Goal: Task Accomplishment & Management: Manage account settings

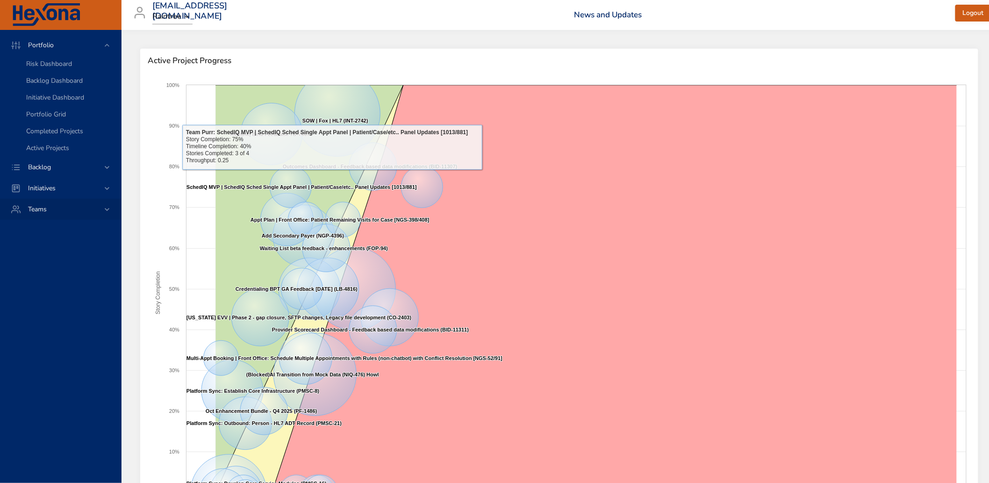
click at [43, 167] on span "Backlog" at bounding box center [40, 167] width 38 height 9
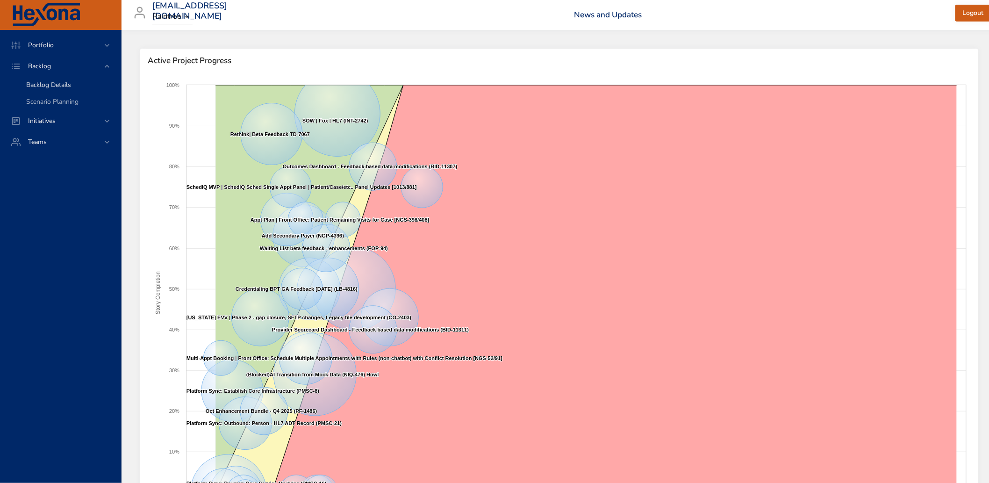
click at [52, 87] on span "Backlog Details" at bounding box center [48, 84] width 45 height 9
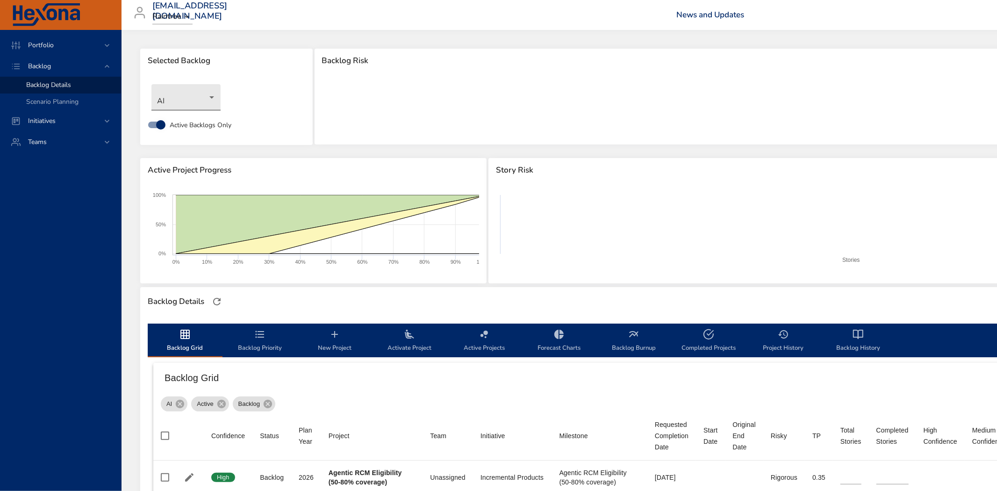
click at [188, 94] on body "Portfolio Backlog Backlog Details Scenario Planning Initiatives Teams [EMAIL_AD…" at bounding box center [498, 245] width 997 height 491
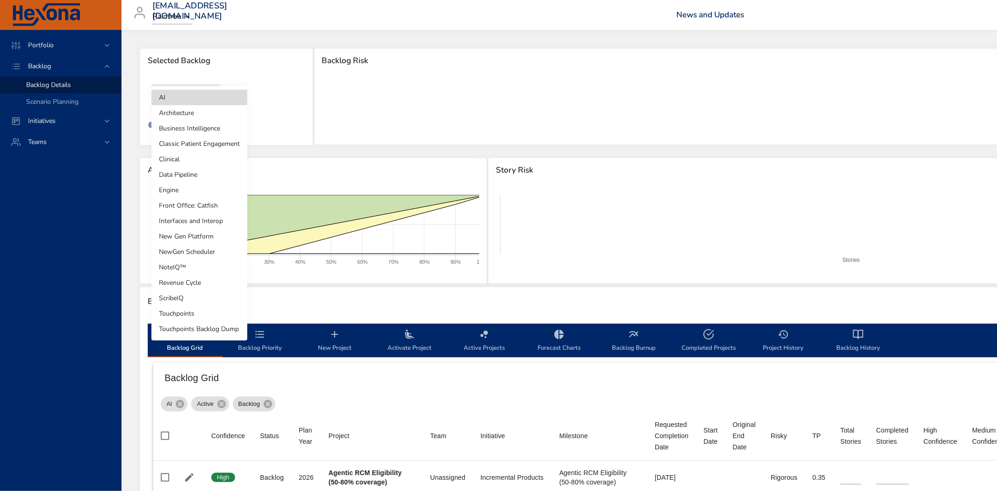
click at [203, 283] on li "Revenue Cycle" at bounding box center [199, 282] width 96 height 15
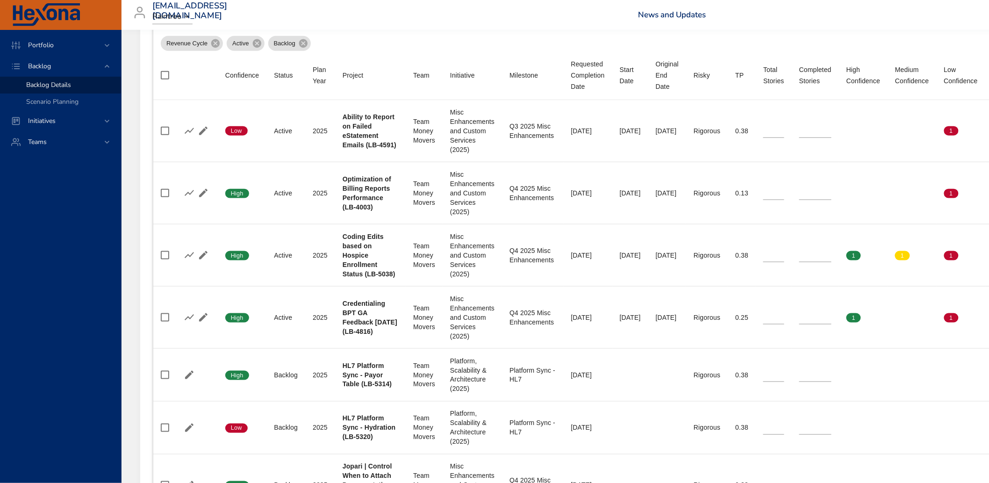
scroll to position [207, 0]
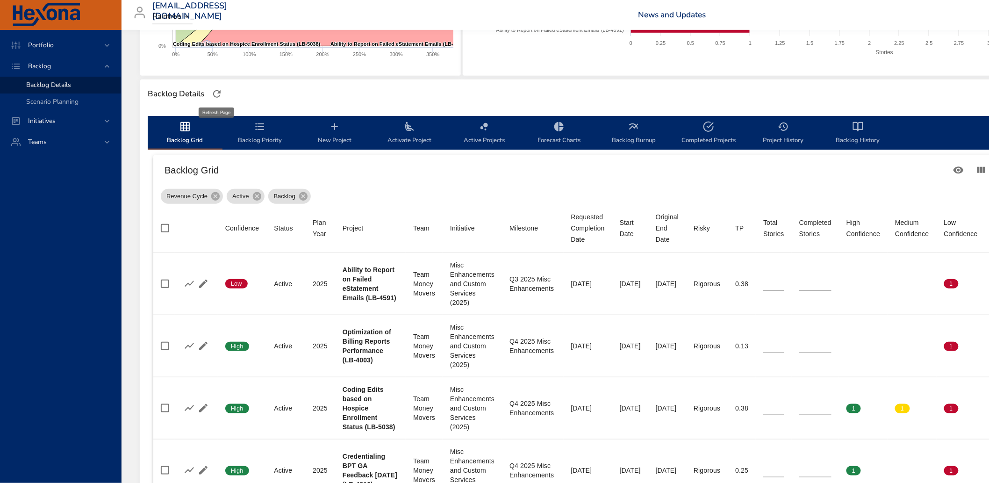
click at [220, 95] on icon "button" at bounding box center [216, 93] width 11 height 11
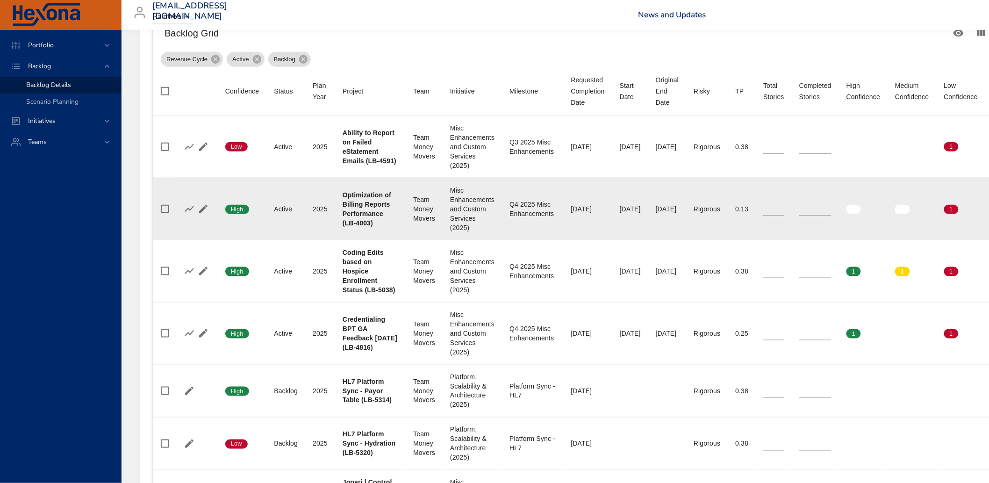
scroll to position [363, 0]
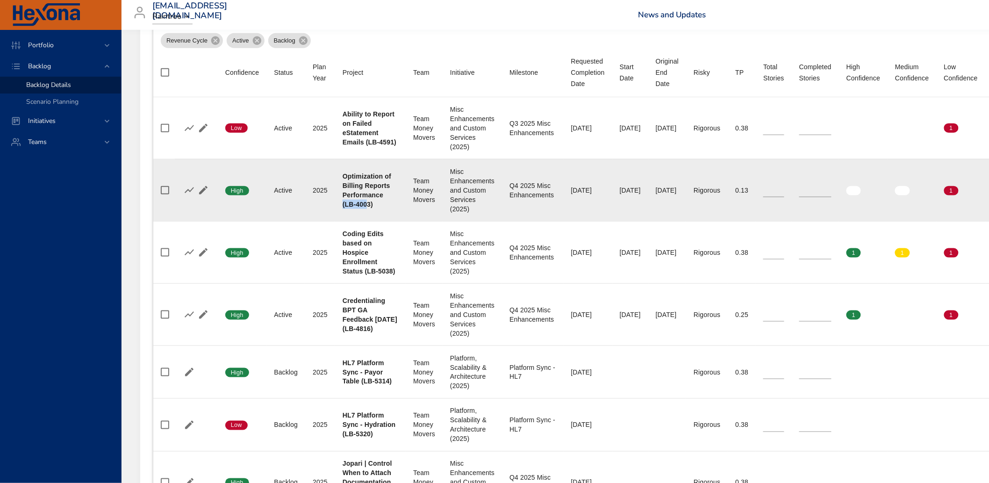
drag, startPoint x: 369, startPoint y: 213, endPoint x: 360, endPoint y: 212, distance: 8.9
click at [340, 213] on td "Project Optimization of Billing Reports Performance (LB-4003)" at bounding box center [370, 190] width 71 height 62
drag, startPoint x: 370, startPoint y: 210, endPoint x: 344, endPoint y: 213, distance: 25.8
click at [344, 208] on b "Optimization of Billing Reports Performance (LB-4003)" at bounding box center [366, 190] width 49 height 36
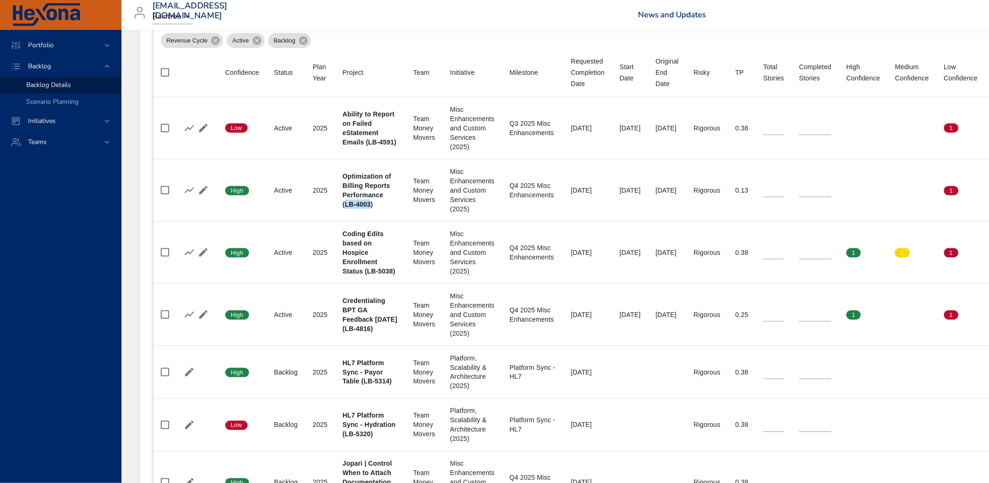
copy b "LB-4003"
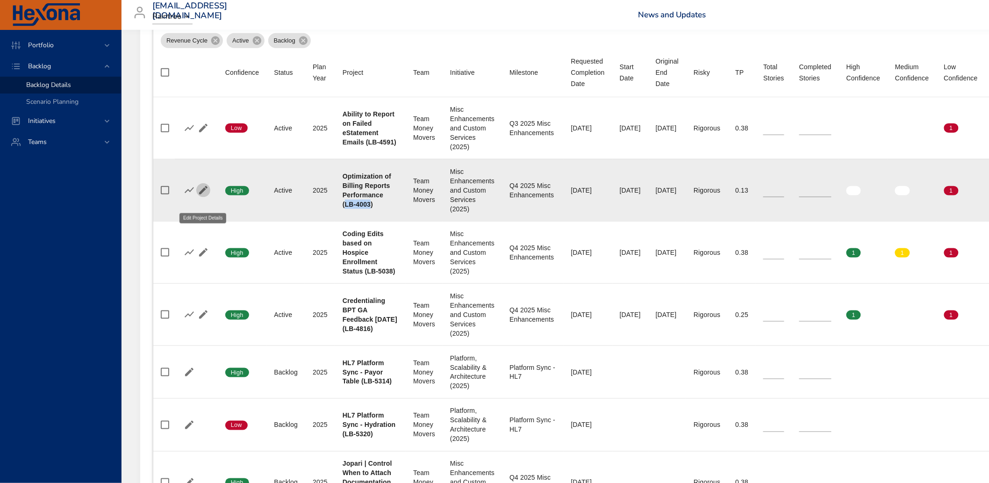
click at [203, 194] on icon "button" at bounding box center [203, 190] width 8 height 8
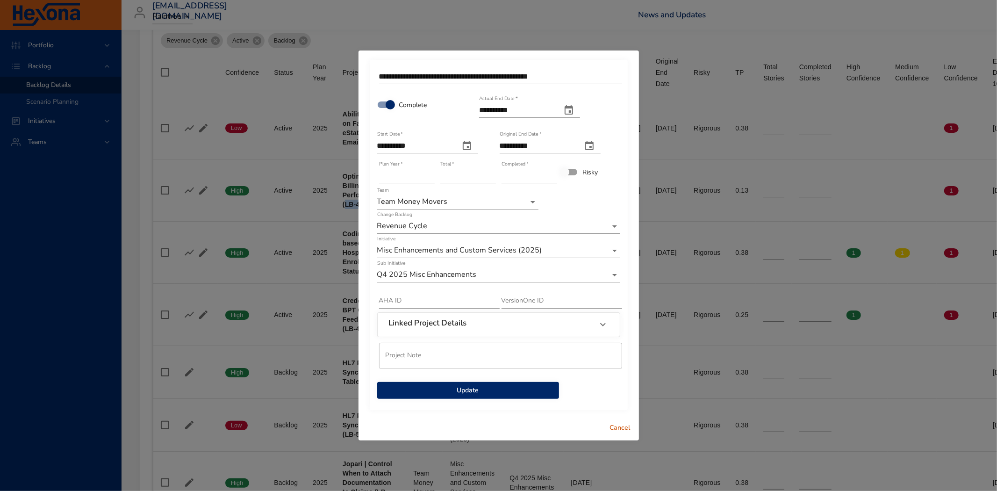
click at [574, 113] on icon "actual end date" at bounding box center [568, 110] width 11 height 11
click at [463, 136] on icon "button" at bounding box center [463, 133] width 11 height 11
click at [506, 214] on p "23" at bounding box center [505, 215] width 7 height 9
type input "**********"
type input "*"
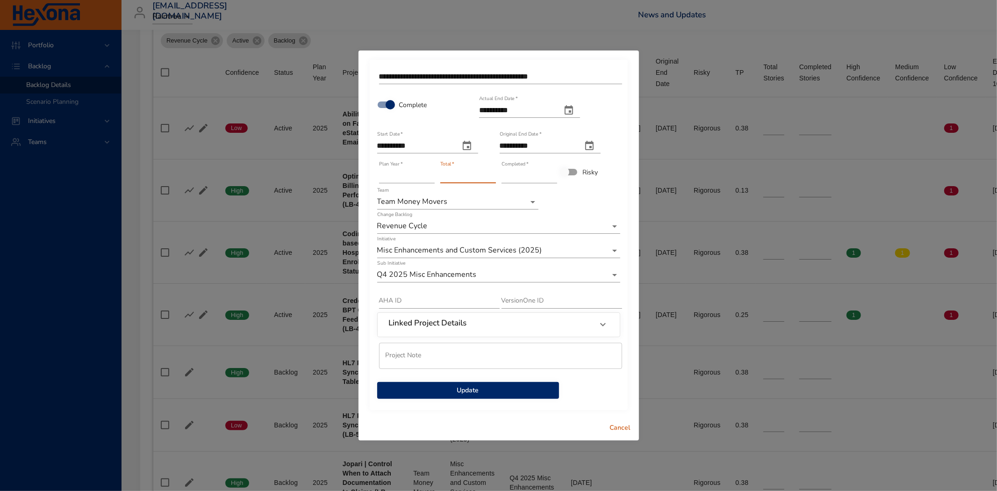
click at [492, 179] on input "*" at bounding box center [468, 175] width 56 height 15
click at [455, 390] on span "Update" at bounding box center [468, 391] width 167 height 12
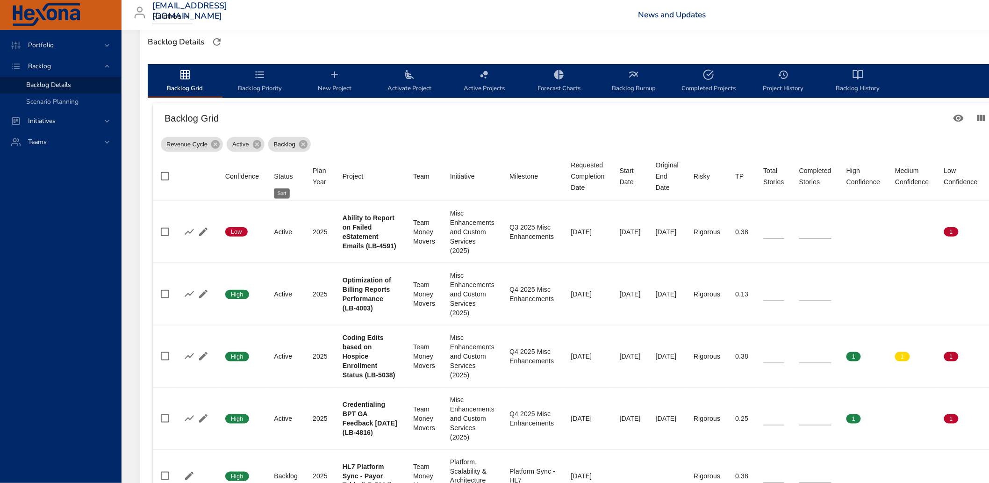
scroll to position [207, 0]
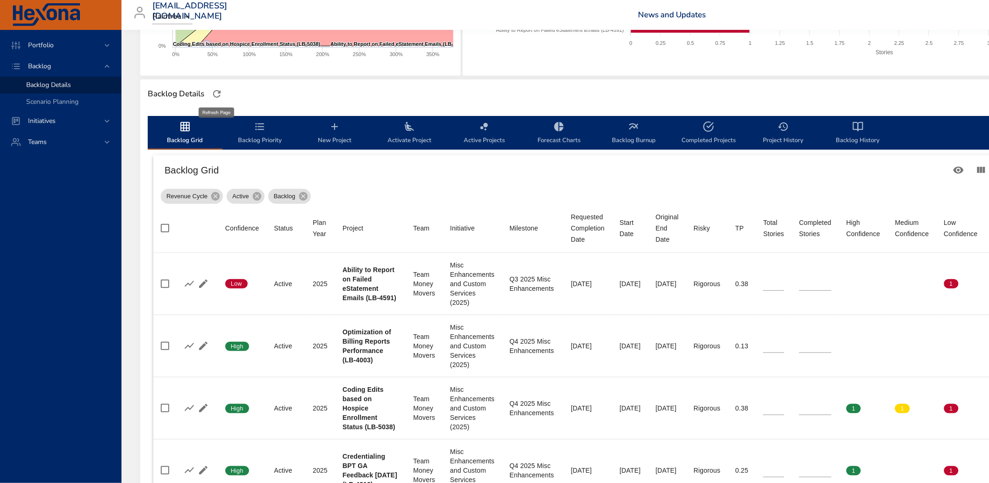
drag, startPoint x: 217, startPoint y: 94, endPoint x: 221, endPoint y: 97, distance: 4.8
click at [218, 94] on icon "button" at bounding box center [216, 93] width 11 height 11
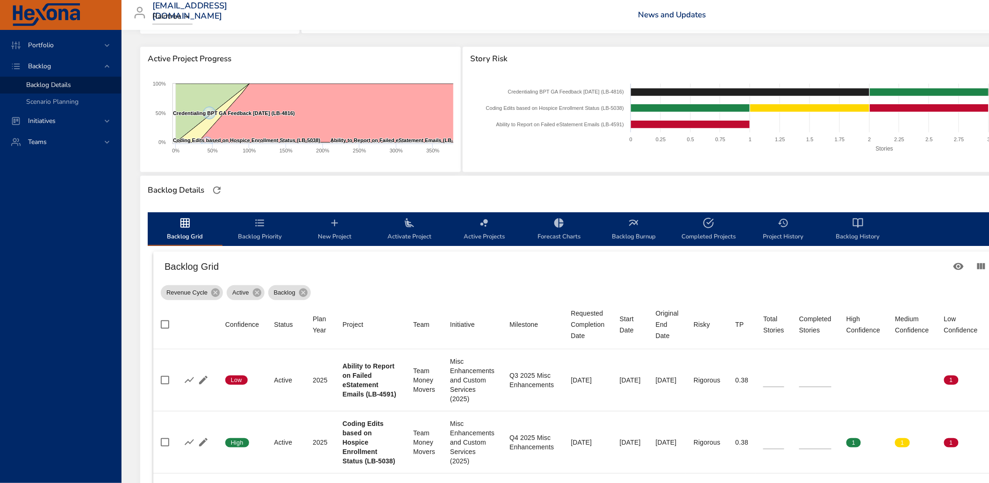
scroll to position [104, 0]
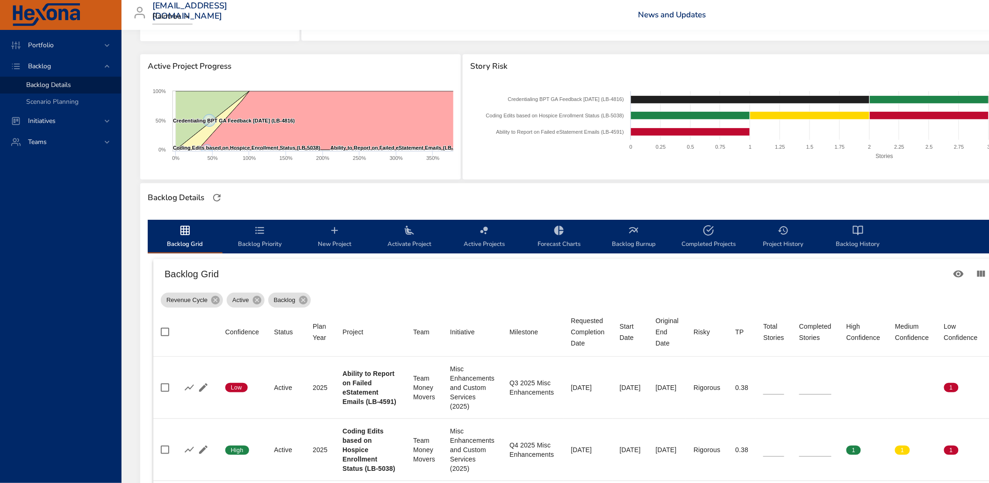
click at [852, 238] on span "Backlog History" at bounding box center [858, 237] width 64 height 25
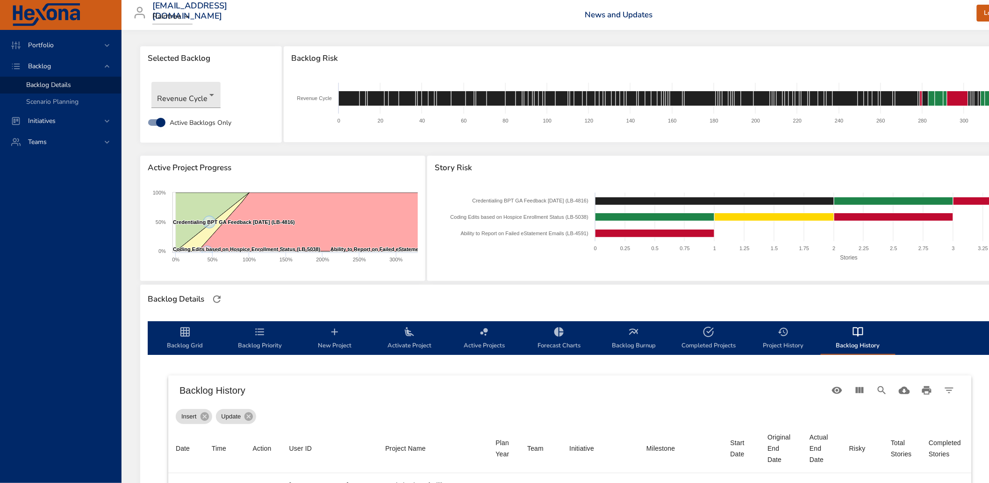
scroll to position [0, 0]
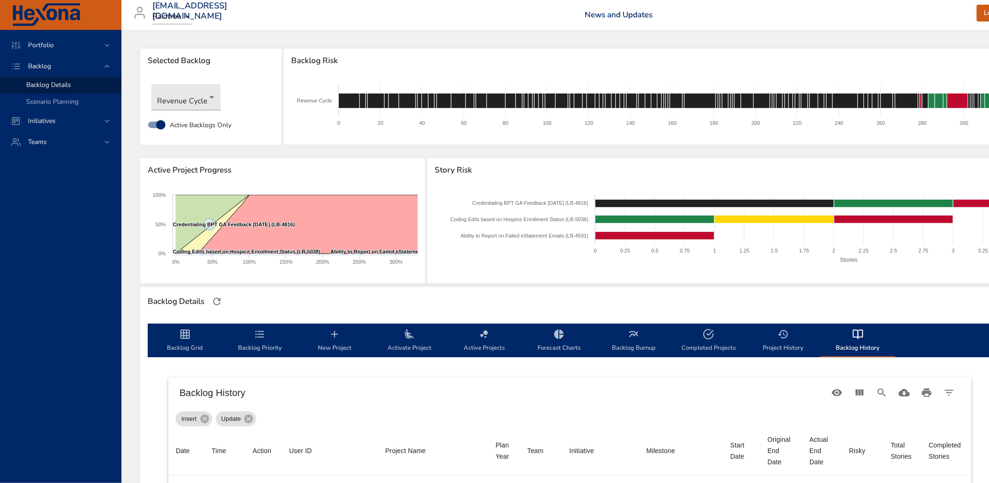
click at [807, 327] on button "Project History" at bounding box center [783, 340] width 75 height 34
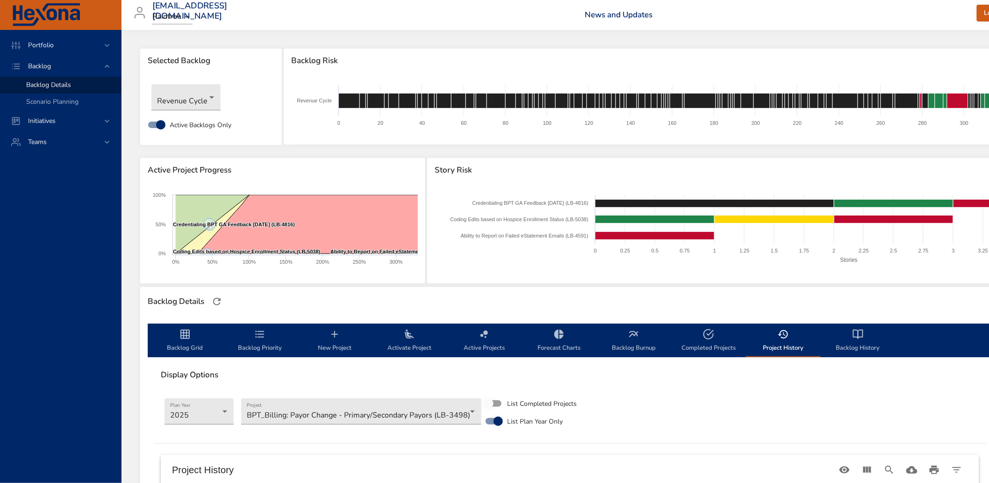
click at [703, 332] on icon "backlog-tab" at bounding box center [708, 333] width 11 height 11
select select "***"
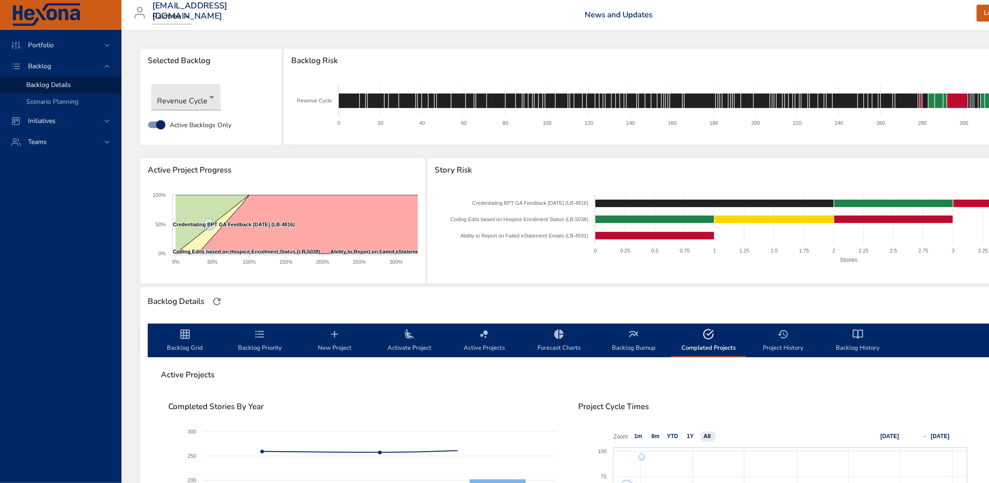
scroll to position [415, 0]
